Goal: Task Accomplishment & Management: Manage account settings

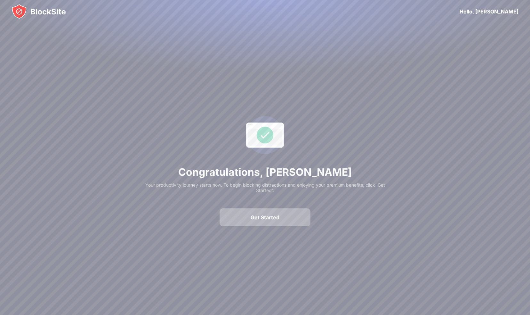
click at [271, 218] on div "Get Started" at bounding box center [265, 217] width 29 height 6
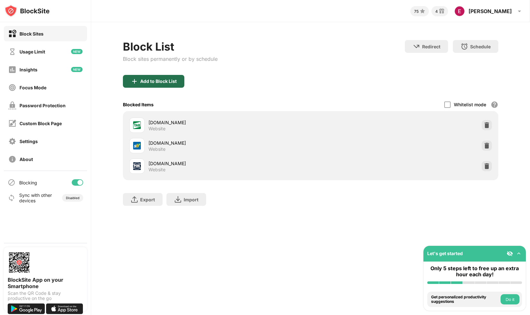
click at [165, 78] on div "Add to Block List" at bounding box center [153, 81] width 61 height 13
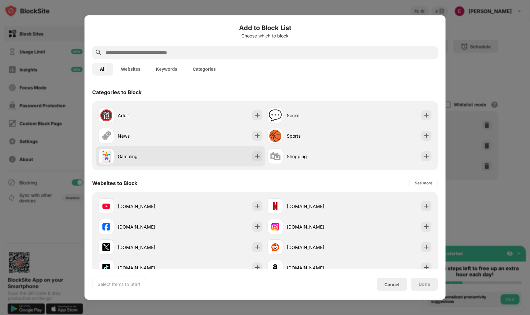
click at [122, 154] on div "Gambling" at bounding box center [149, 156] width 63 height 7
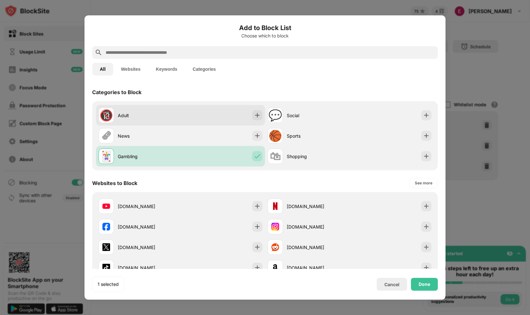
click at [128, 117] on div "Adult" at bounding box center [149, 115] width 63 height 7
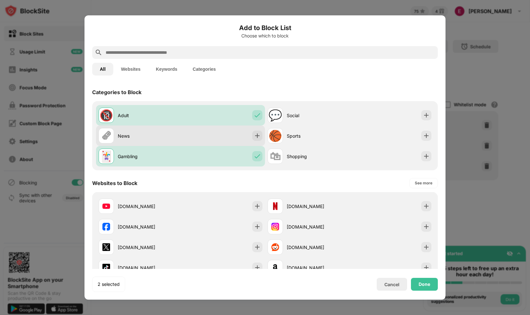
click at [128, 130] on div "🗞 News" at bounding box center [140, 135] width 82 height 15
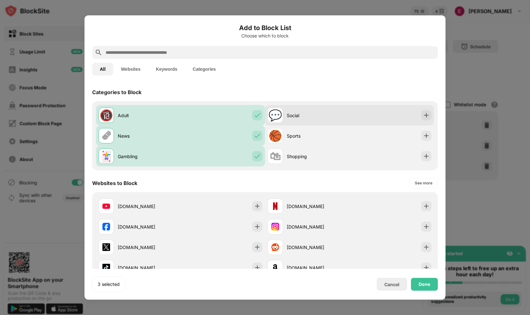
click at [311, 118] on div "Social" at bounding box center [318, 115] width 63 height 7
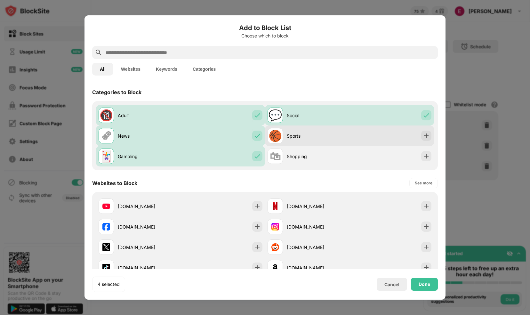
click at [305, 133] on div "Sports" at bounding box center [318, 136] width 63 height 7
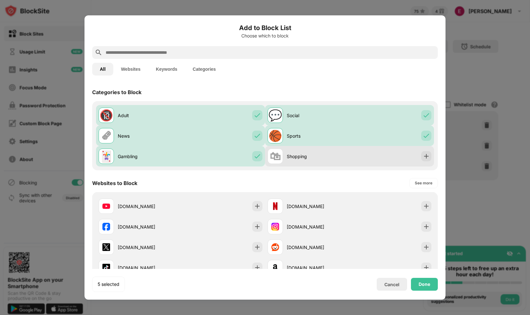
click at [297, 158] on div "Shopping" at bounding box center [318, 156] width 63 height 7
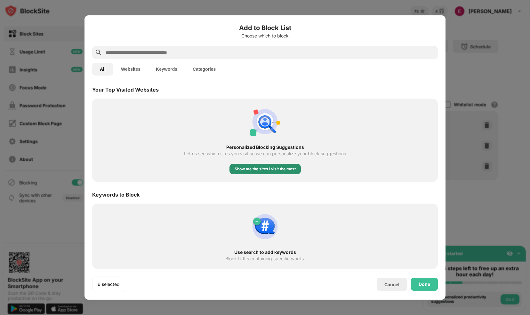
scroll to position [225, 0]
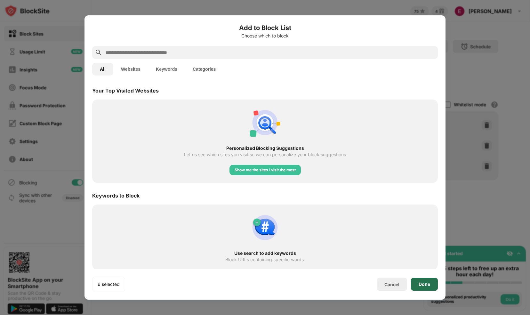
click at [424, 282] on div "Done" at bounding box center [425, 284] width 12 height 5
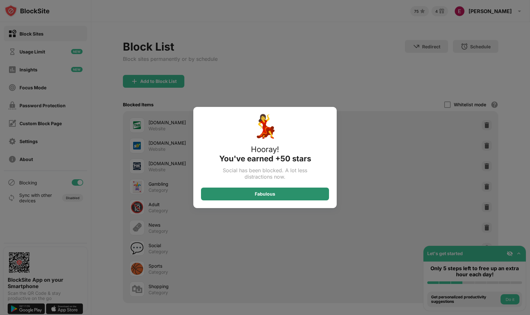
click at [310, 192] on div "Fabulous" at bounding box center [265, 194] width 128 height 13
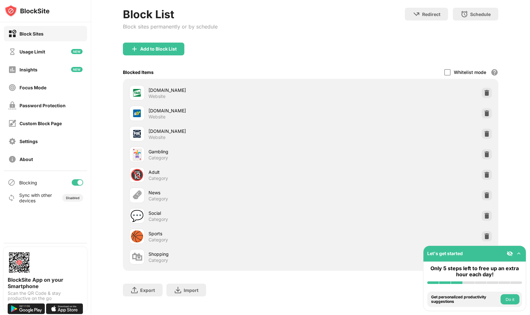
scroll to position [0, 0]
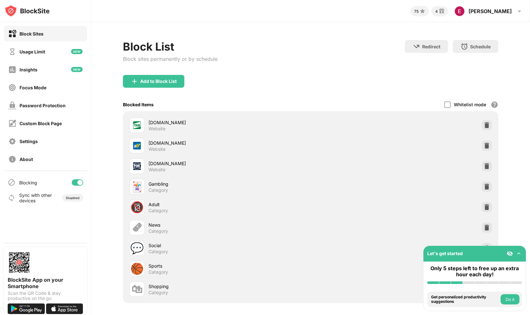
click at [516, 300] on button "Do it" at bounding box center [510, 299] width 19 height 10
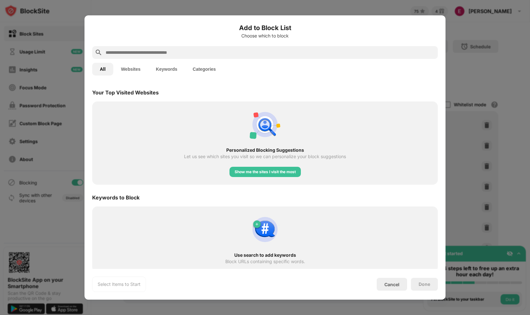
scroll to position [223, 0]
click at [271, 171] on div "Show me the sites I visit the most" at bounding box center [265, 171] width 61 height 6
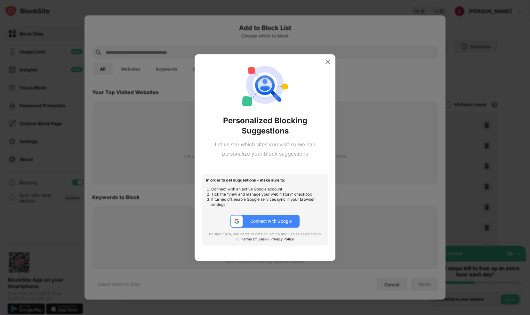
click at [281, 225] on button "Connect with Google" at bounding box center [265, 221] width 69 height 13
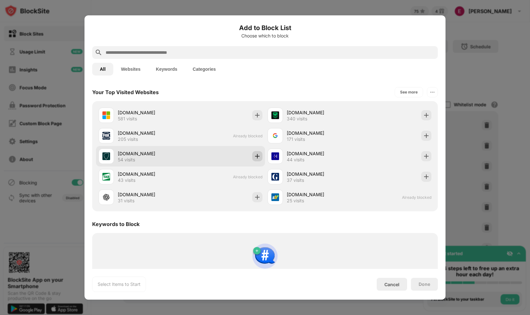
click at [257, 157] on img at bounding box center [257, 156] width 6 height 6
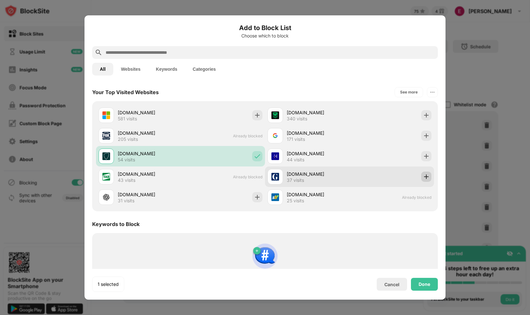
click at [423, 177] on img at bounding box center [426, 177] width 6 height 6
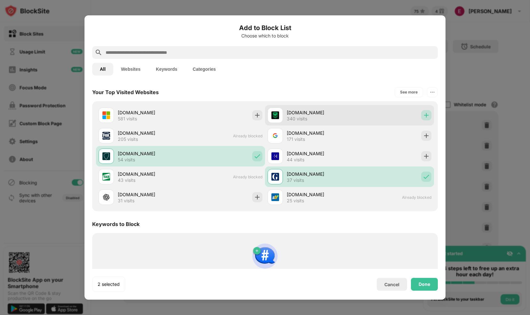
click at [424, 117] on img at bounding box center [426, 115] width 6 height 6
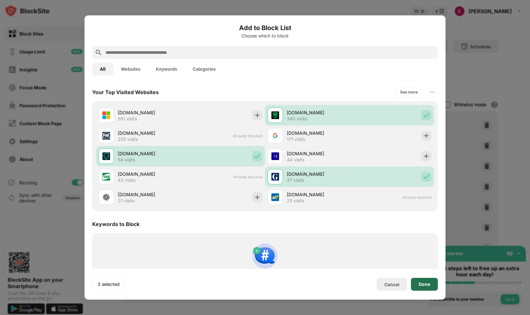
click at [423, 281] on div "Done" at bounding box center [424, 284] width 27 height 13
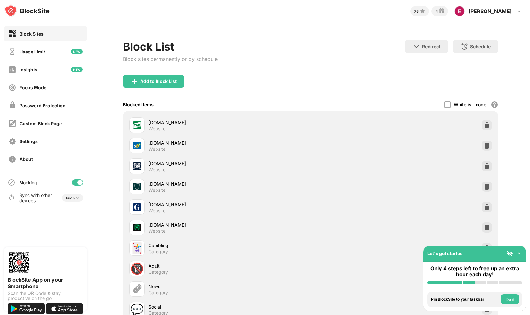
scroll to position [104, 0]
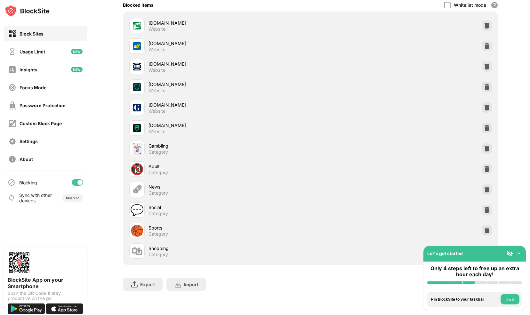
click at [515, 300] on button "Do it" at bounding box center [510, 299] width 19 height 10
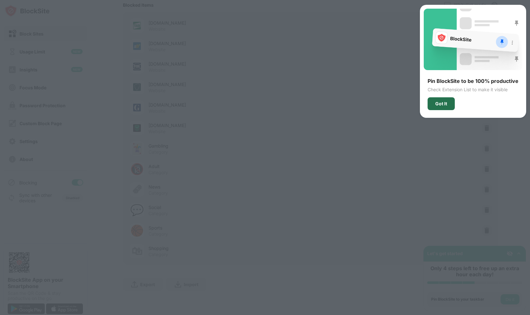
click at [443, 103] on div "Got It" at bounding box center [442, 103] width 12 height 5
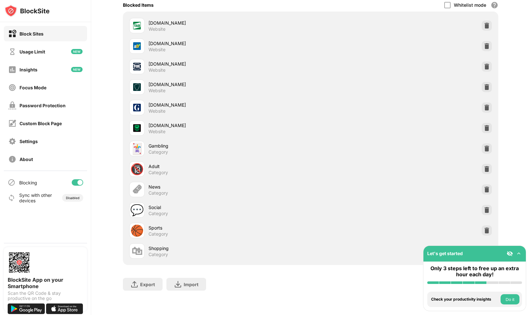
click at [512, 301] on button "Do it" at bounding box center [510, 299] width 19 height 10
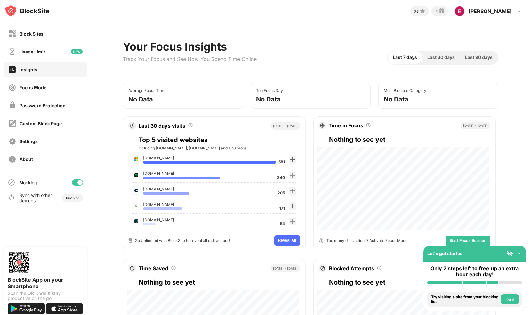
click at [516, 301] on button "Do it" at bounding box center [510, 299] width 19 height 10
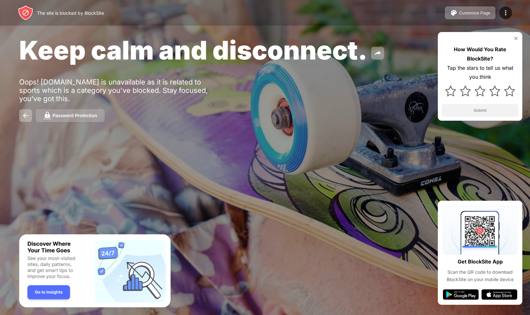
click at [77, 117] on div "Password Protection" at bounding box center [75, 115] width 45 height 5
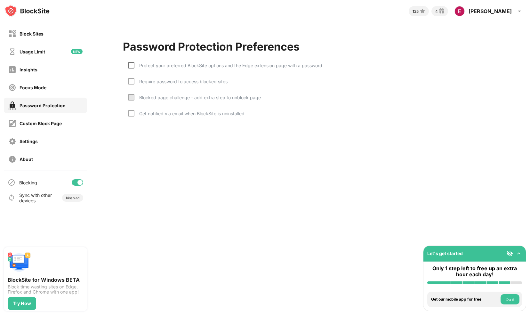
click at [131, 62] on div at bounding box center [131, 65] width 6 height 6
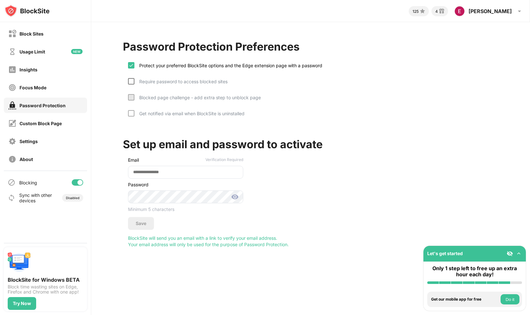
click at [131, 81] on div at bounding box center [131, 81] width 6 height 6
click at [131, 94] on div at bounding box center [131, 97] width 6 height 6
click at [128, 112] on div at bounding box center [131, 113] width 6 height 6
click at [156, 174] on input "email" at bounding box center [185, 172] width 115 height 13
type input "**********"
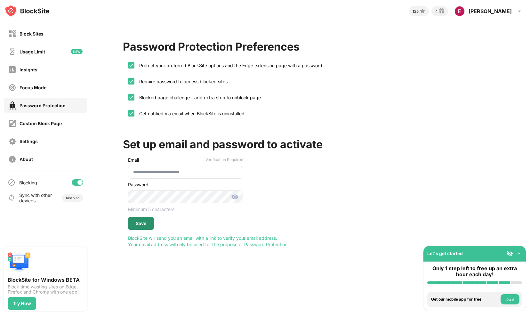
click at [141, 225] on div "Save" at bounding box center [141, 223] width 11 height 5
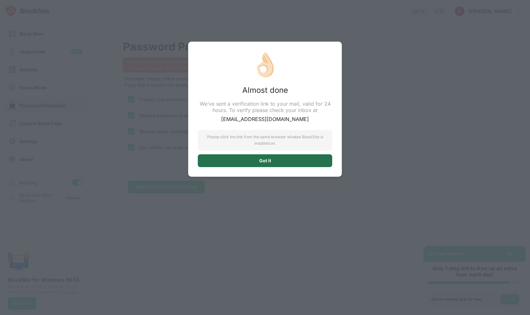
click at [259, 158] on div "Got it" at bounding box center [265, 160] width 135 height 13
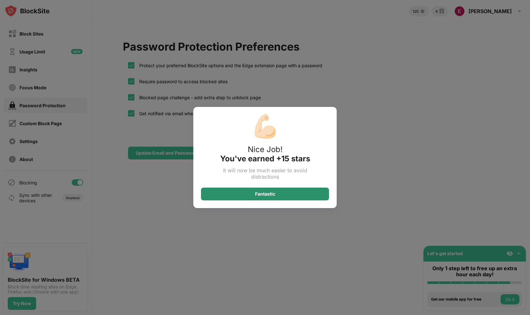
click at [265, 194] on div "Fantastic" at bounding box center [265, 194] width 20 height 5
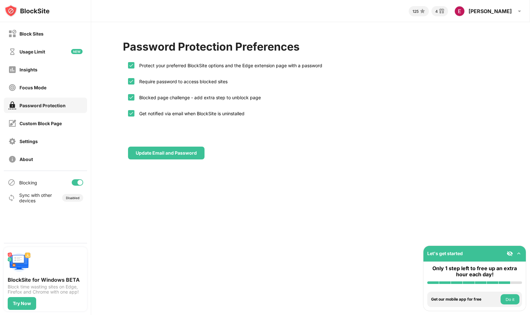
click at [505, 296] on button "Do it" at bounding box center [510, 299] width 19 height 10
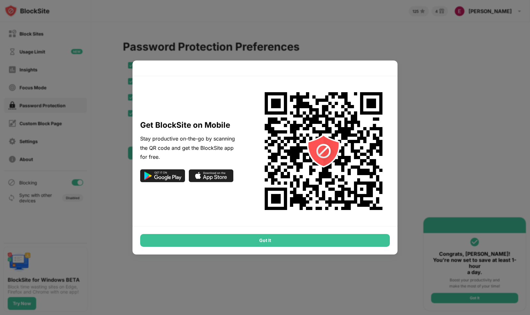
click at [245, 245] on div "Got It" at bounding box center [265, 240] width 250 height 13
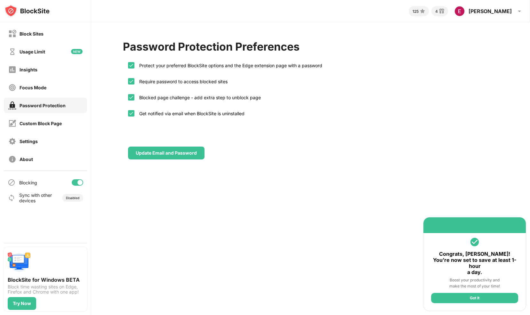
click at [32, 10] on img at bounding box center [26, 10] width 45 height 13
click at [512, 9] on div "Edward" at bounding box center [490, 11] width 43 height 6
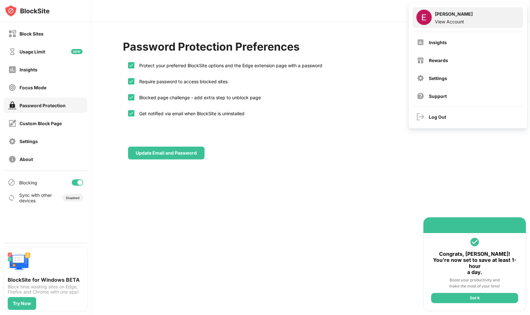
click at [453, 23] on div "View Account" at bounding box center [454, 21] width 38 height 5
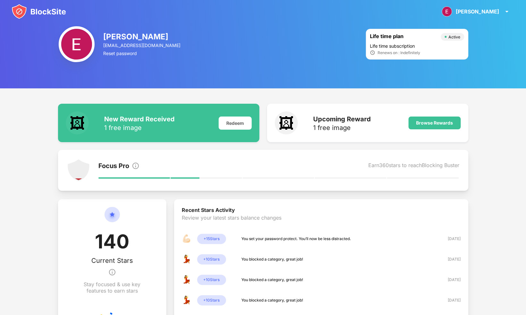
click at [53, 14] on img at bounding box center [39, 11] width 54 height 15
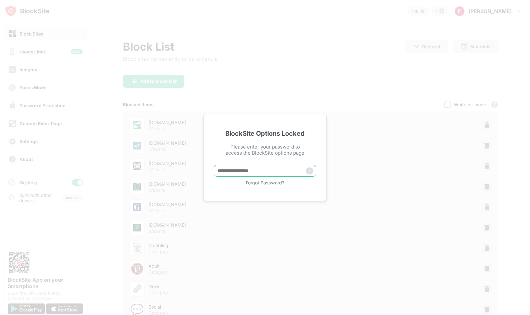
click at [262, 170] on input "text" at bounding box center [265, 171] width 102 height 12
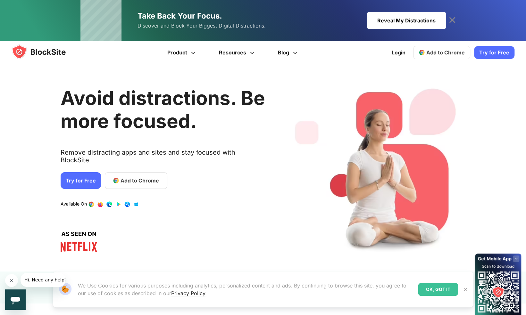
click at [19, 49] on img at bounding box center [45, 51] width 67 height 15
click at [398, 51] on link "Login" at bounding box center [398, 52] width 21 height 15
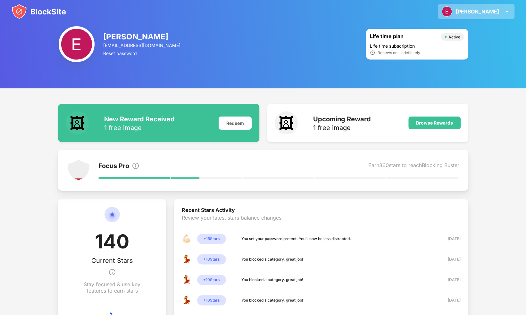
click at [478, 12] on div "[PERSON_NAME] View Account Insights Rewards Settings Support Log Out" at bounding box center [476, 11] width 77 height 15
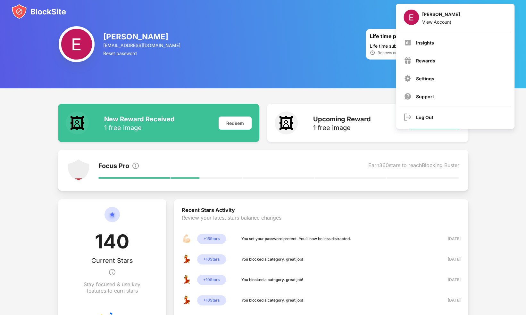
click at [364, 154] on div "Focus Pro Earn 360 stars to reach Blocking Buster" at bounding box center [263, 170] width 410 height 41
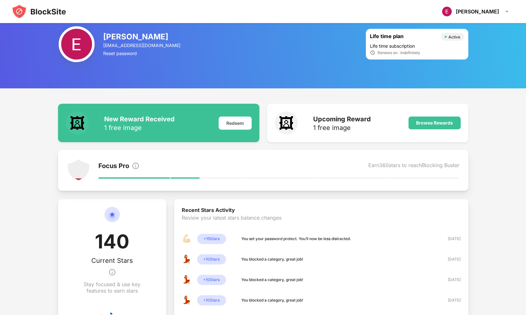
scroll to position [78, 0]
